Goal: Information Seeking & Learning: Learn about a topic

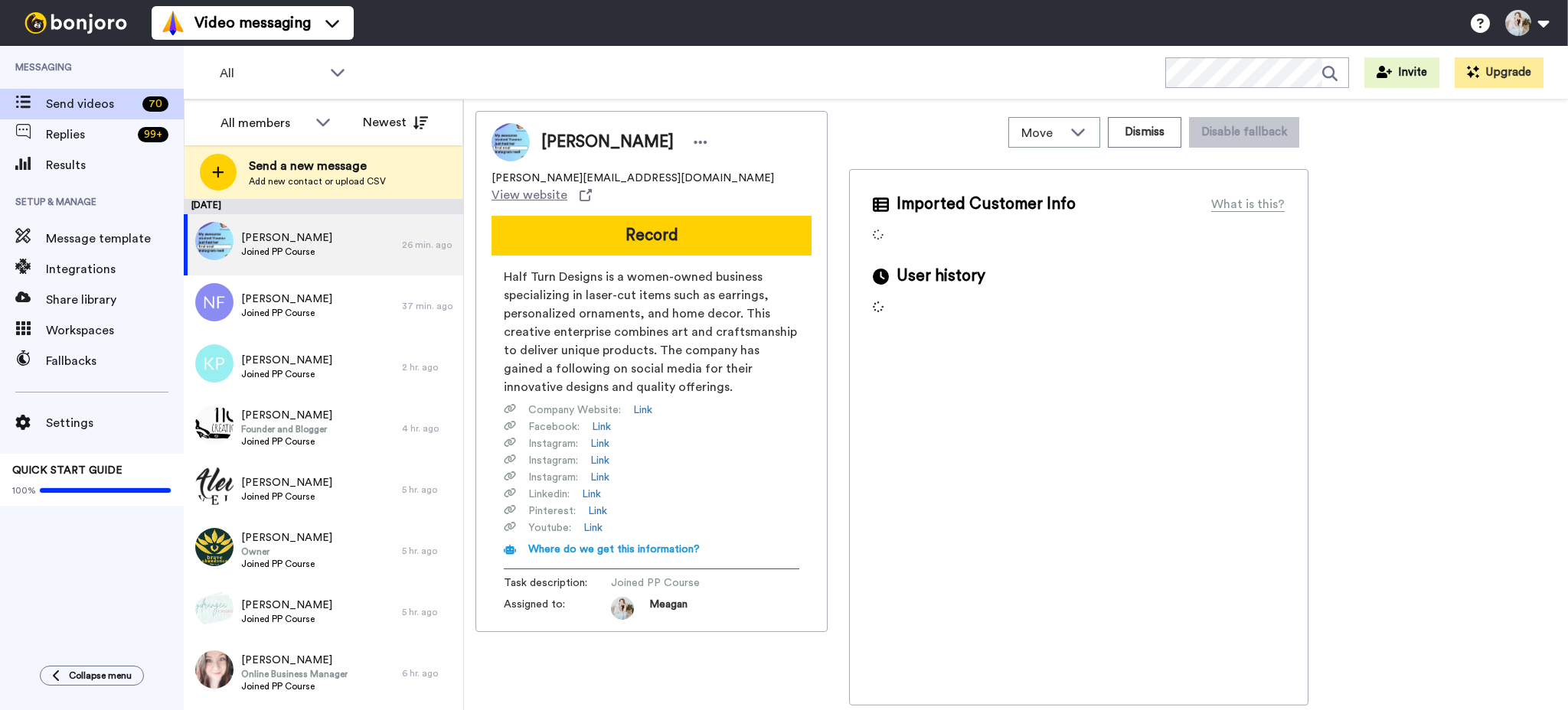
click at [280, 72] on span "All" at bounding box center [270, 73] width 102 height 18
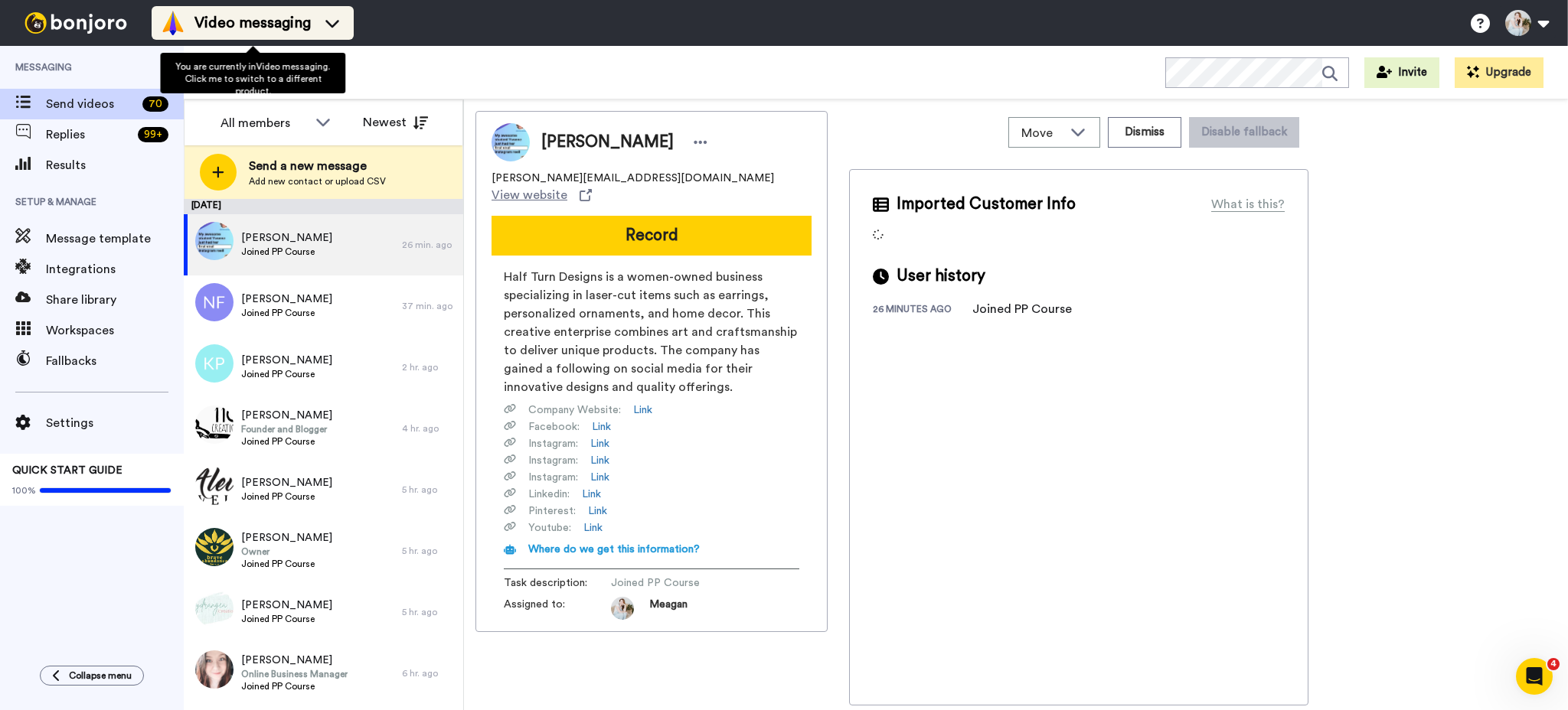
click at [327, 32] on div "Video messaging" at bounding box center [252, 22] width 184 height 24
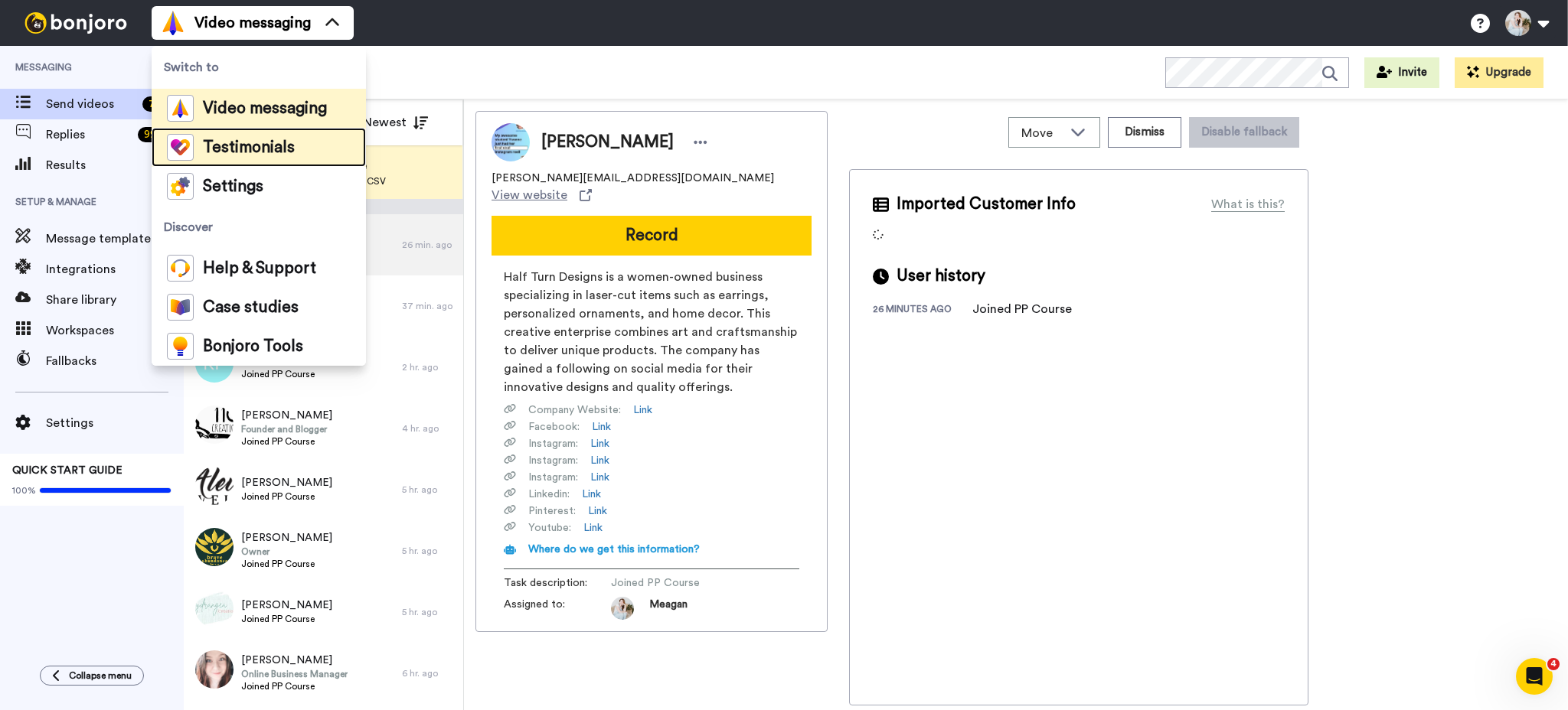
click at [281, 151] on span "Testimonials" at bounding box center [249, 148] width 91 height 16
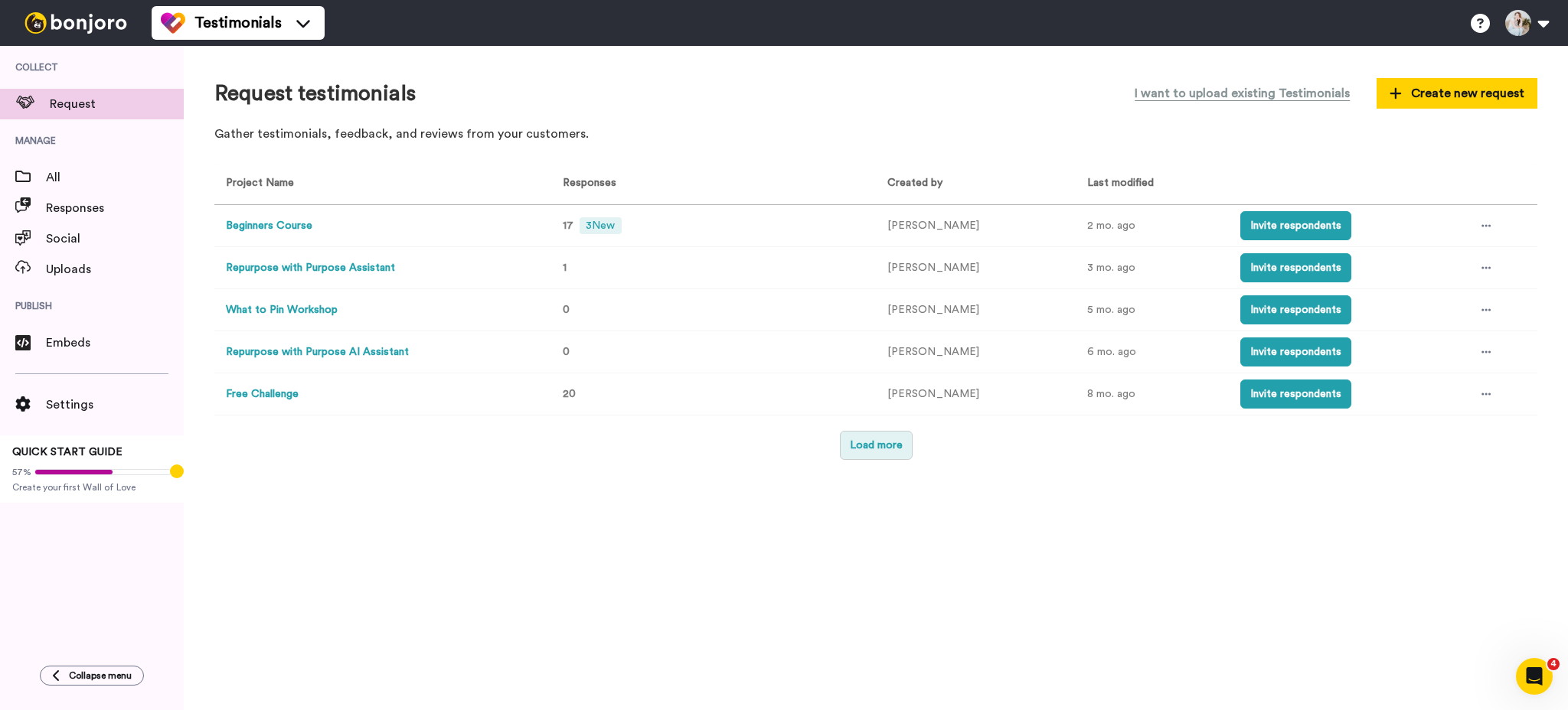
click at [890, 448] on button "Load more" at bounding box center [875, 445] width 73 height 29
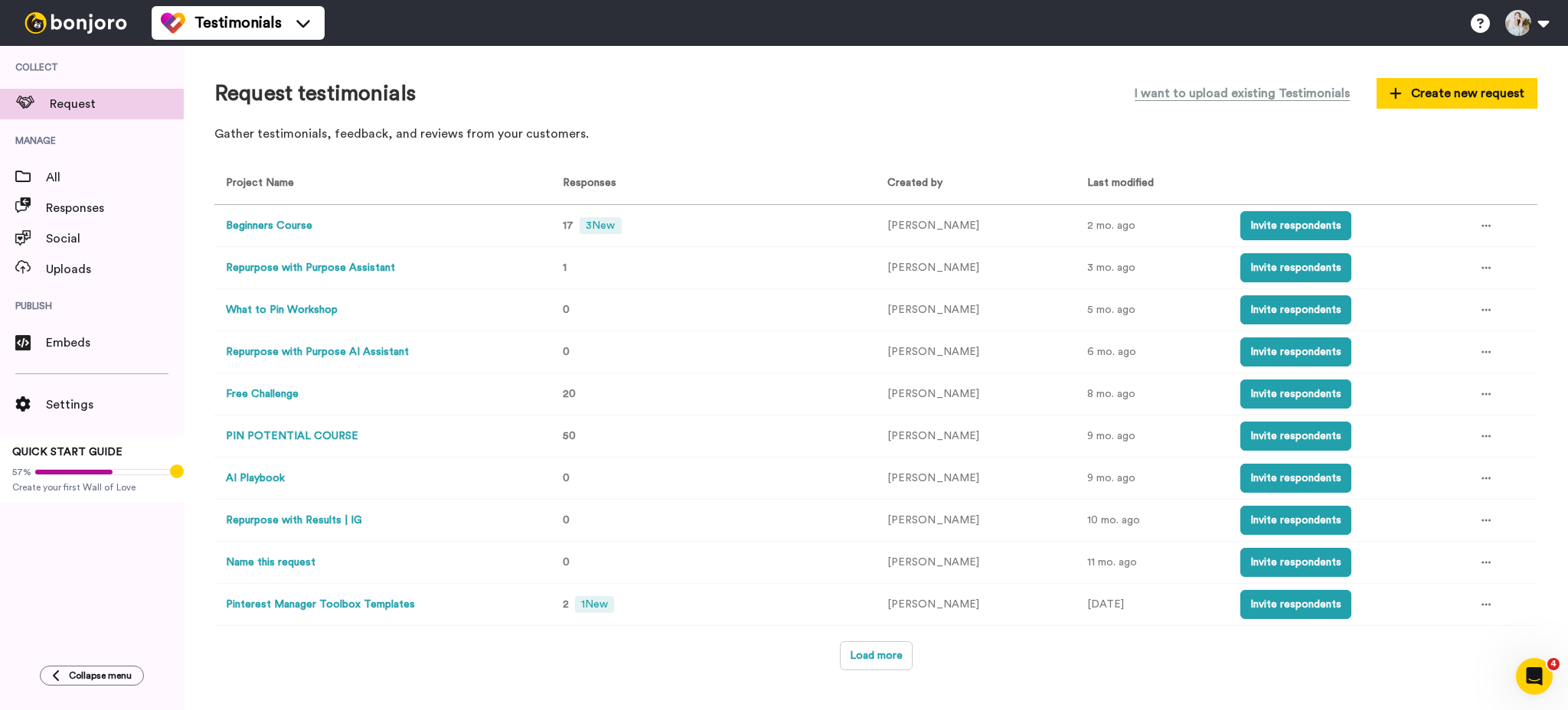
click at [490, 440] on td "PIN POTENTIAL COURSE" at bounding box center [379, 436] width 331 height 42
click at [328, 436] on button "PIN POTENTIAL COURSE" at bounding box center [292, 437] width 132 height 17
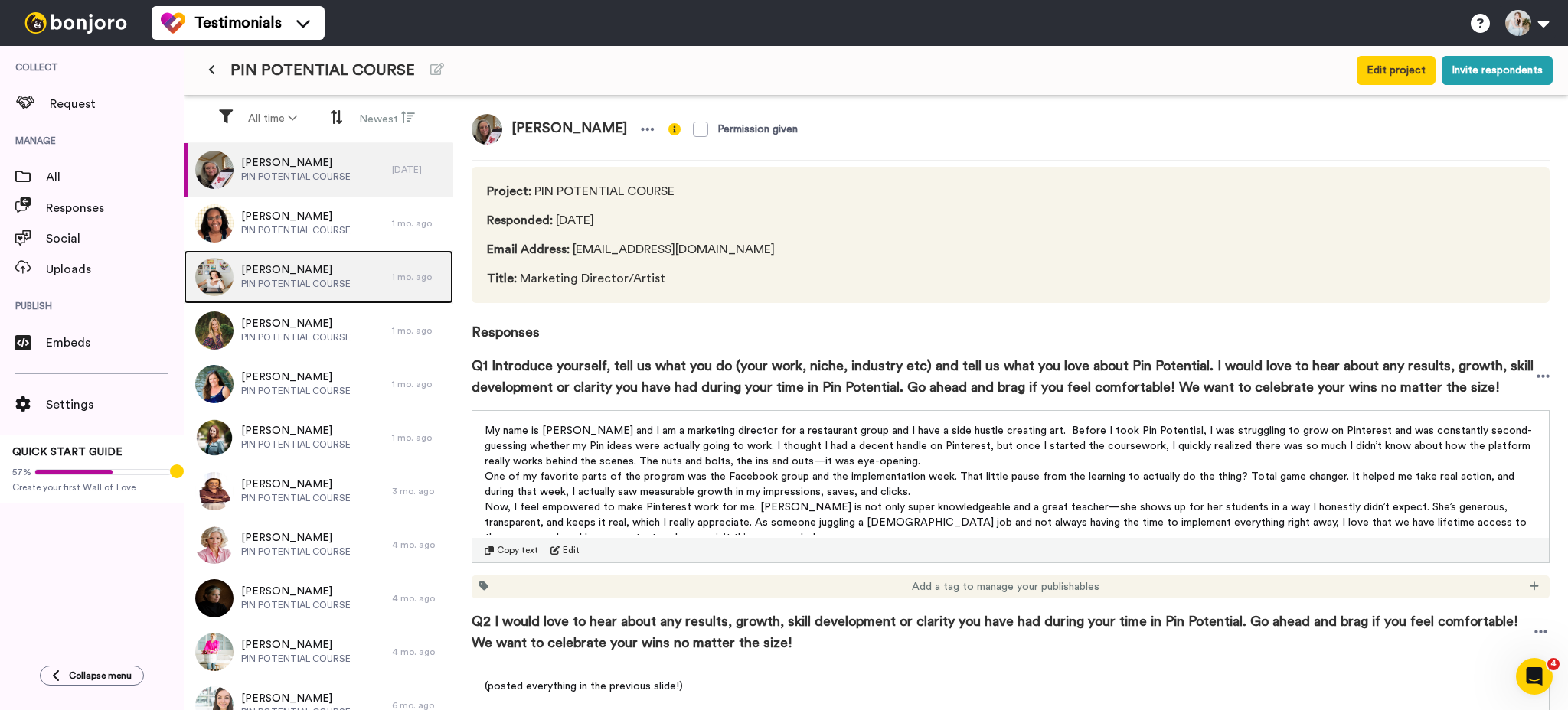
click at [320, 267] on span "Peter Kovacs" at bounding box center [296, 270] width 110 height 16
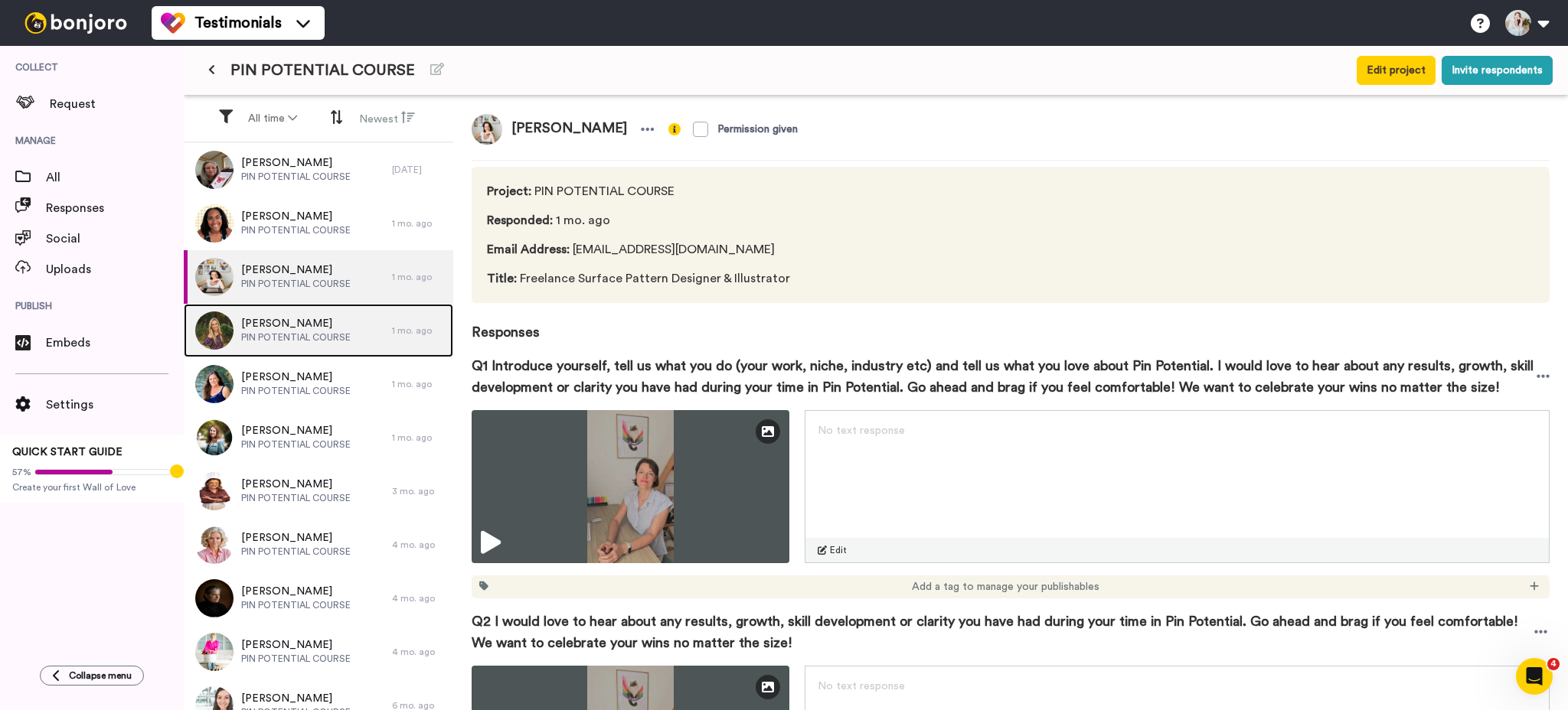
click at [348, 327] on div "Melissa Power PIN POTENTIAL COURSE" at bounding box center [288, 330] width 208 height 53
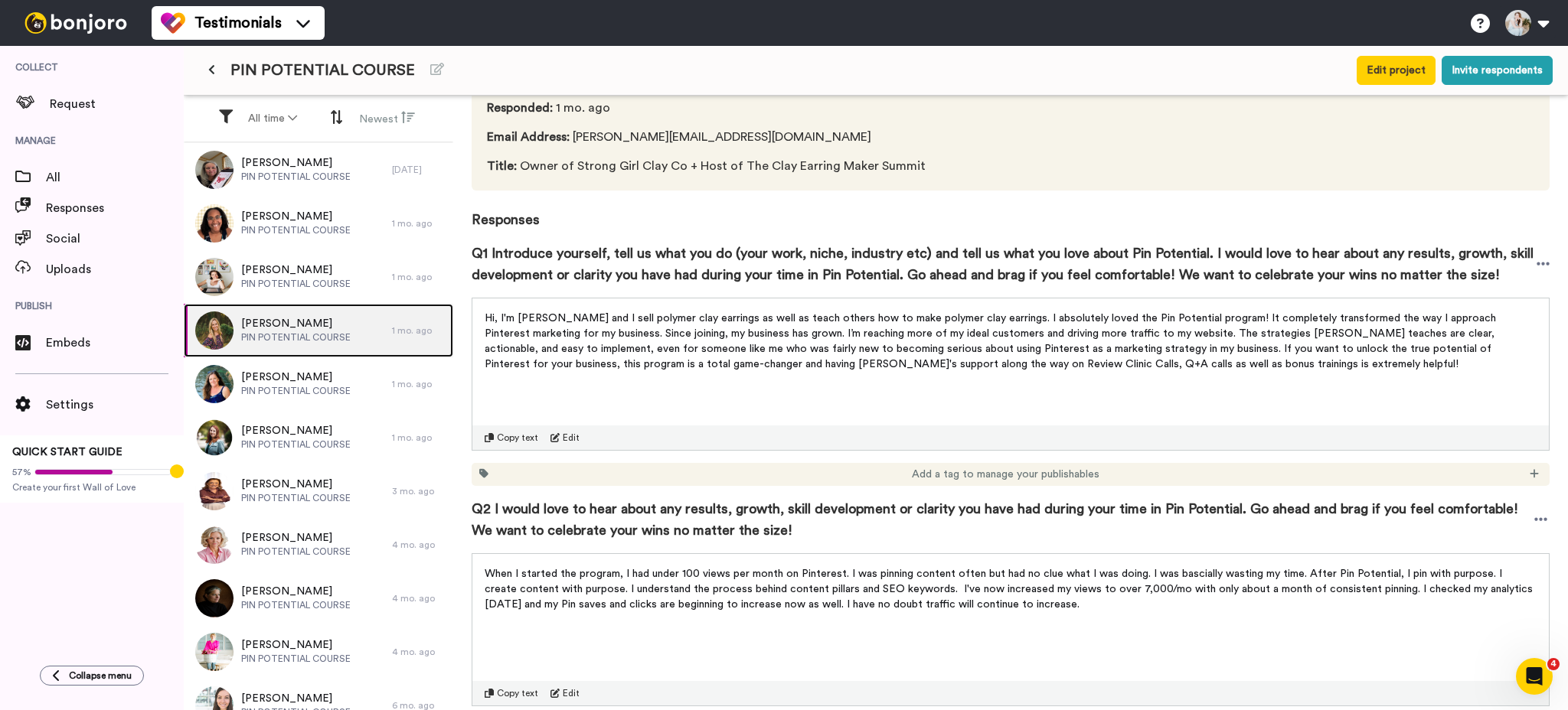
scroll to position [120, 0]
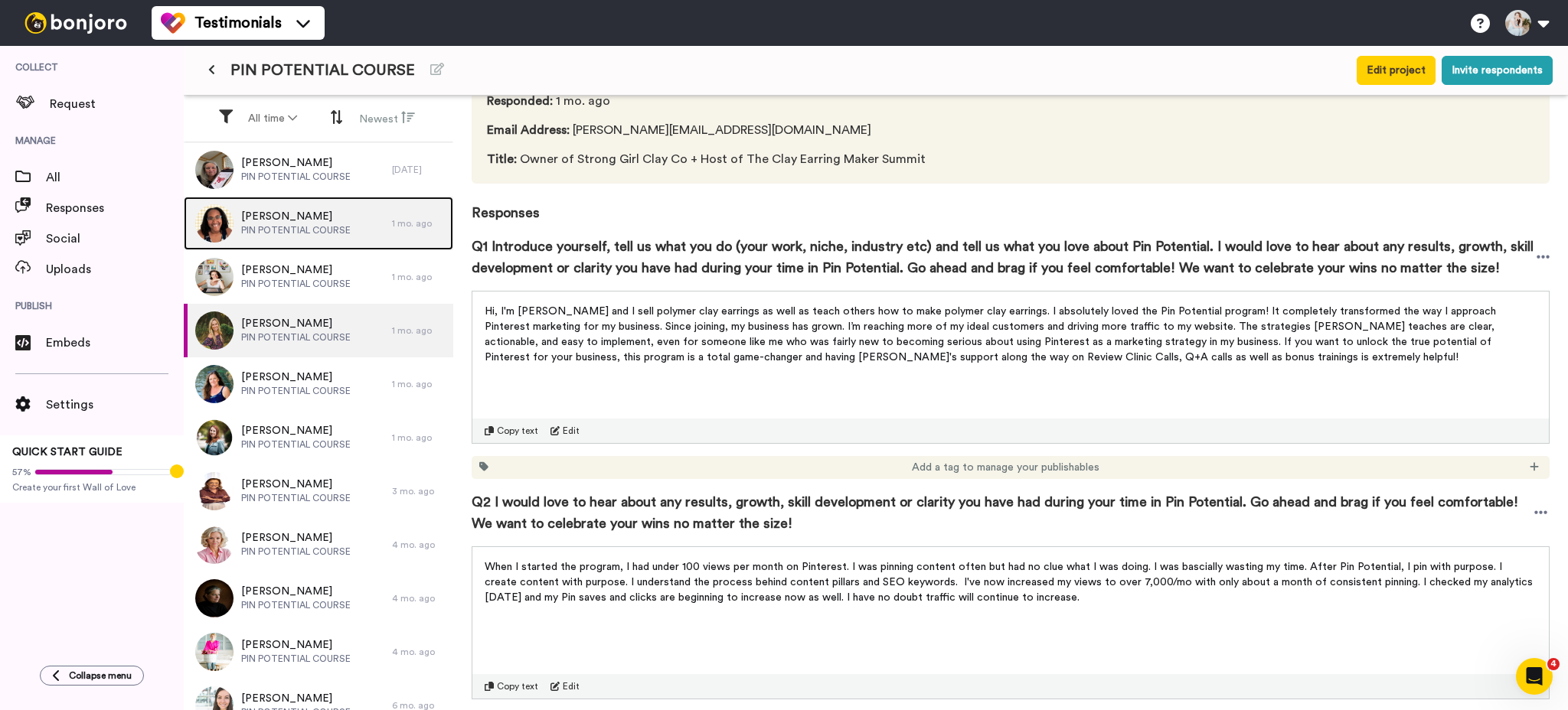
click at [326, 224] on span "Rachel Harrison" at bounding box center [296, 217] width 110 height 16
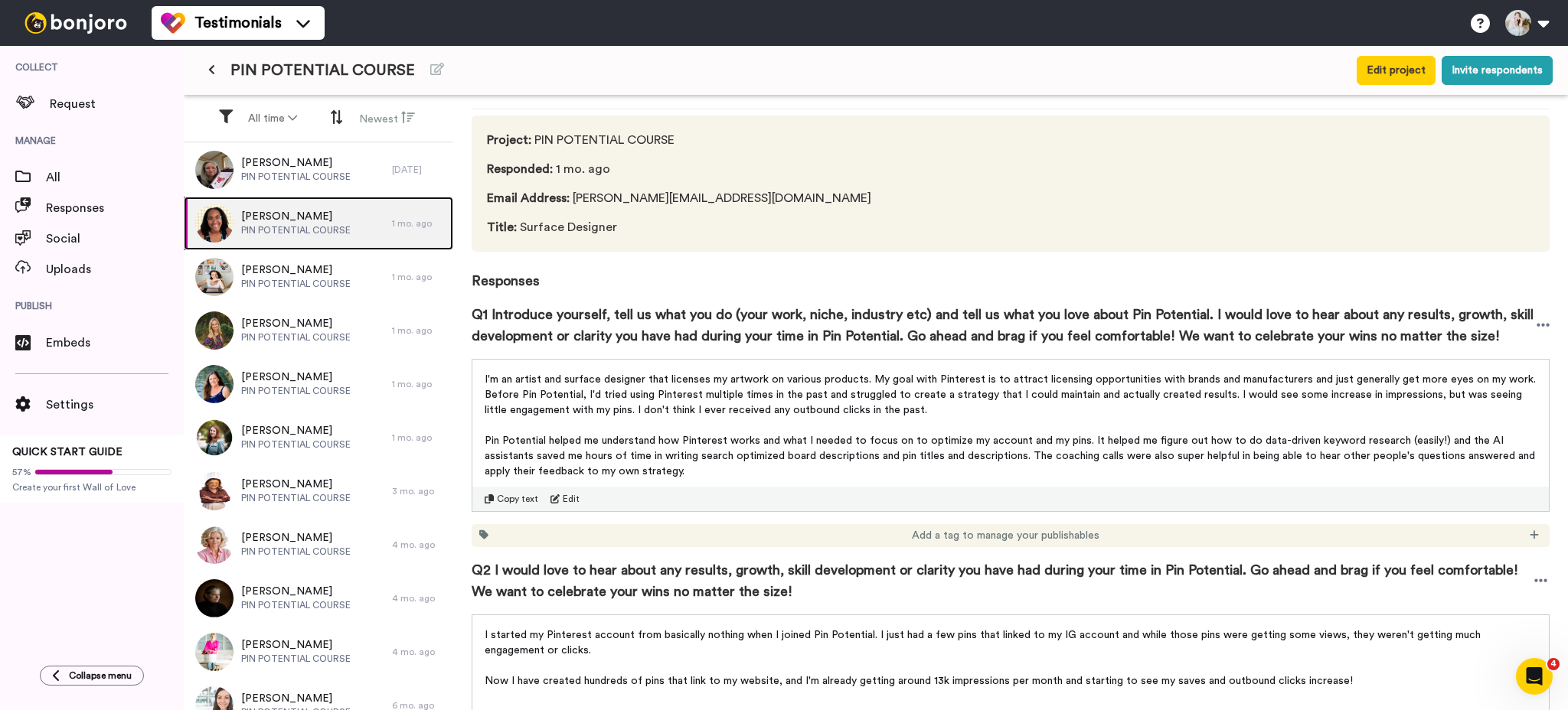
scroll to position [121, 0]
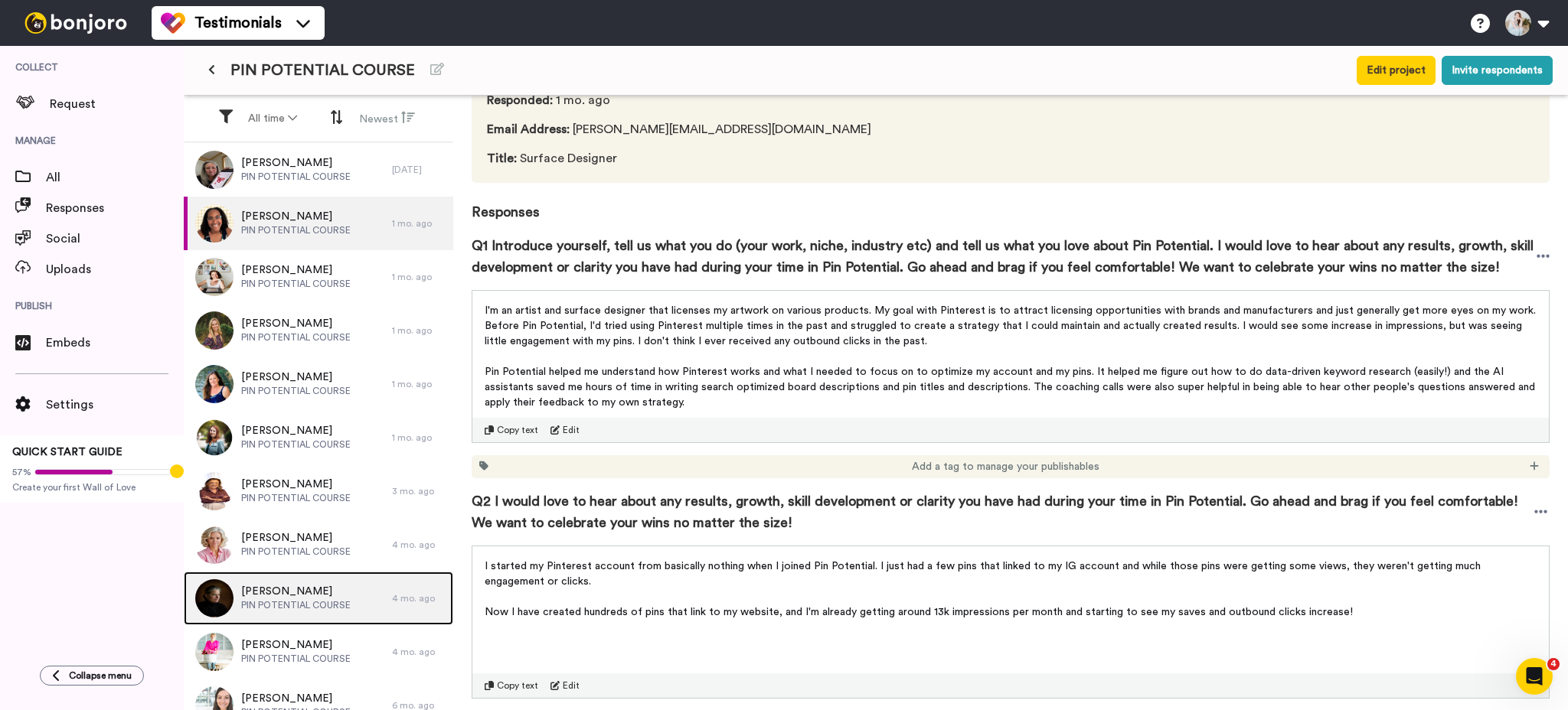
click at [291, 606] on span "PIN POTENTIAL COURSE" at bounding box center [296, 605] width 110 height 13
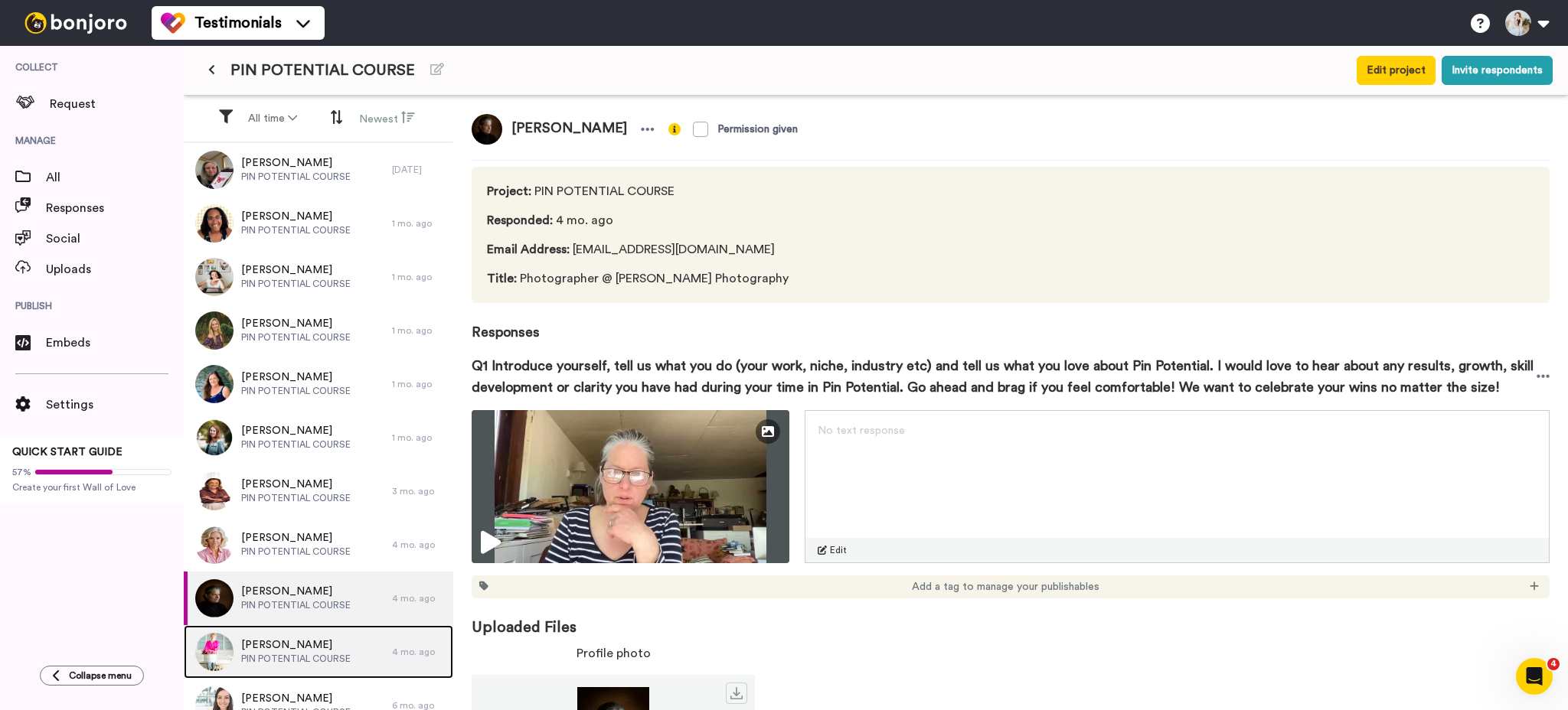
click at [256, 647] on span "Anna Price" at bounding box center [296, 646] width 110 height 16
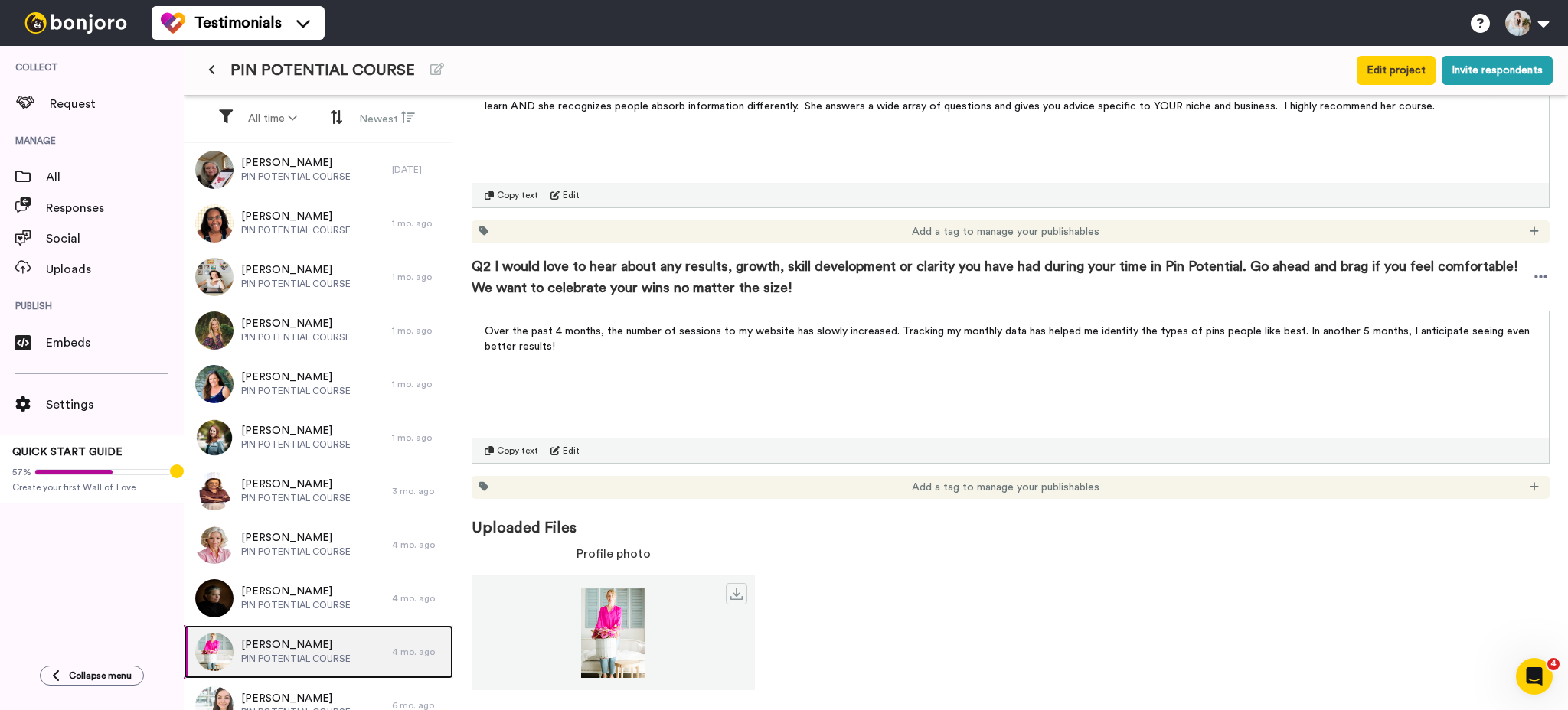
scroll to position [356, 0]
